Goal: Find specific page/section: Find specific page/section

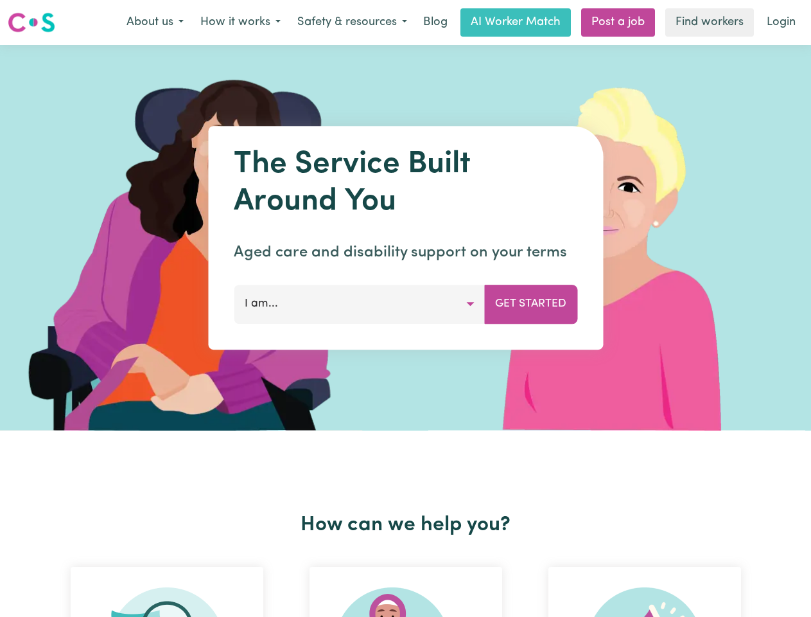
click at [155, 22] on button "About us" at bounding box center [155, 22] width 74 height 27
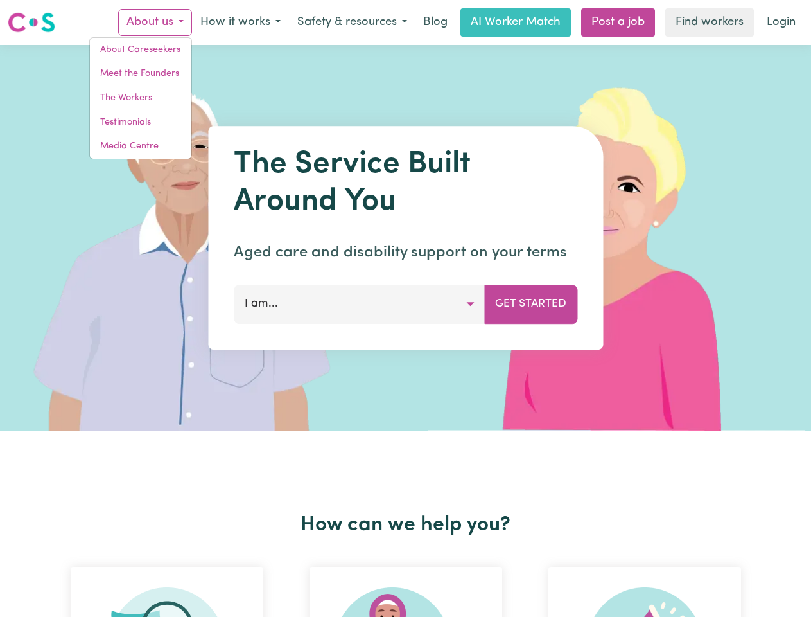
click at [240, 22] on button "How it works" at bounding box center [240, 22] width 97 height 27
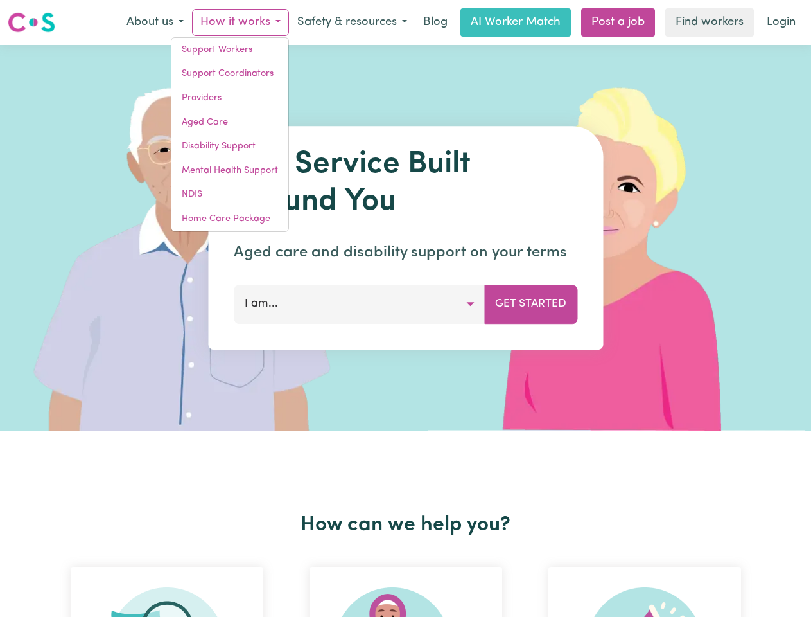
click at [351, 22] on button "Safety & resources" at bounding box center [352, 22] width 127 height 27
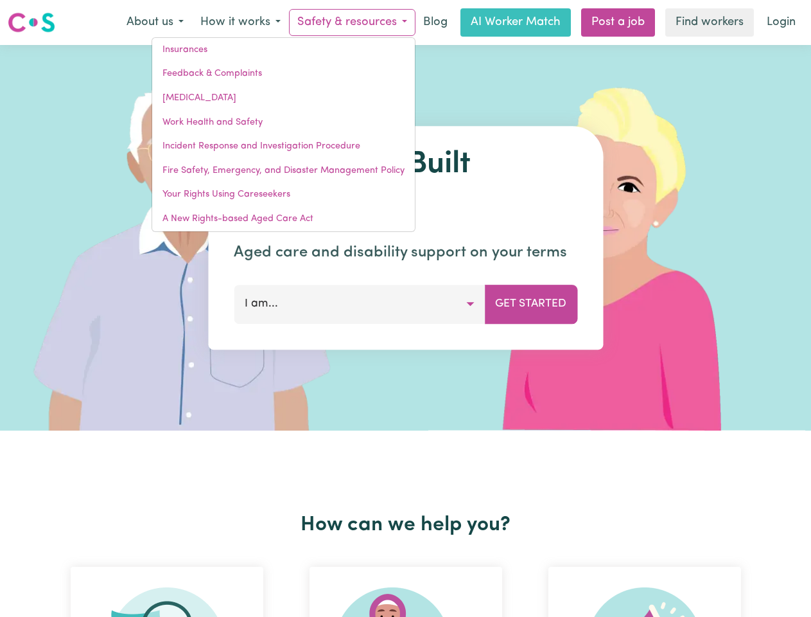
click at [359, 304] on button "I am..." at bounding box center [359, 304] width 251 height 39
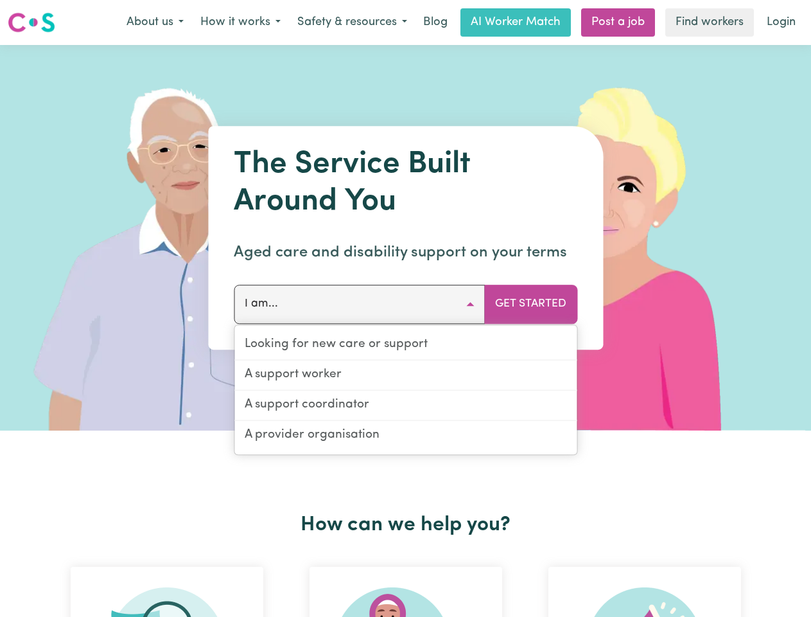
click at [531, 304] on button "Get Started" at bounding box center [530, 304] width 93 height 39
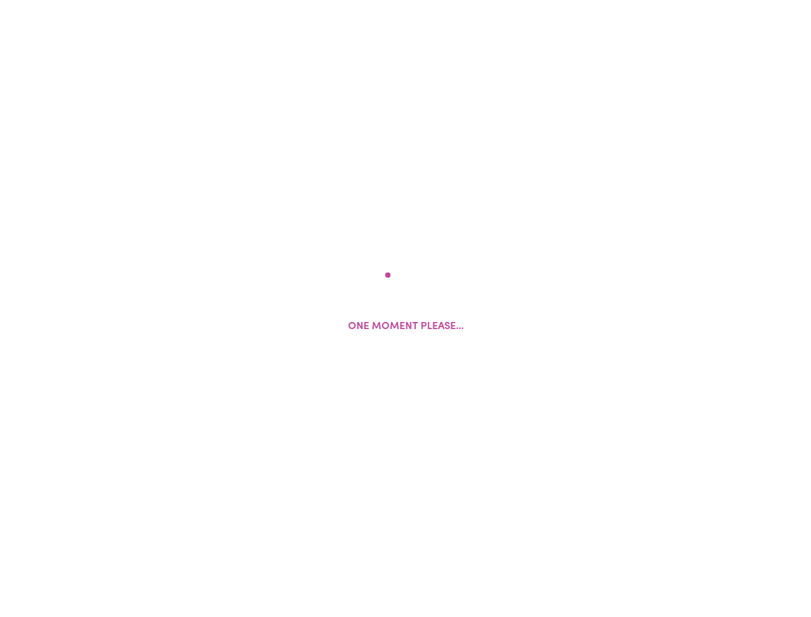
click at [406, 0] on html "One moment please..." at bounding box center [405, 0] width 811 height 0
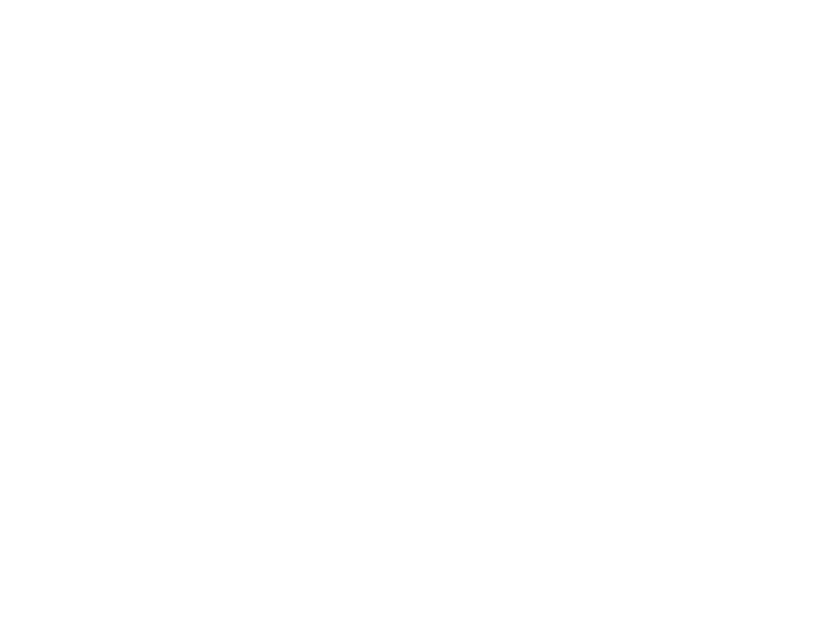
click at [645, 0] on html at bounding box center [411, 0] width 822 height 0
